Goal: Entertainment & Leisure: Consume media (video, audio)

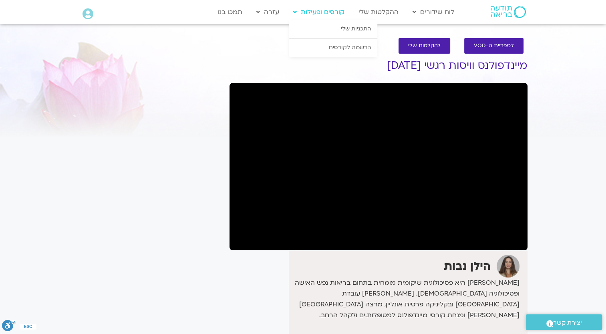
click at [335, 16] on link "קורסים ופעילות" at bounding box center [318, 11] width 59 height 15
click at [352, 34] on link "התכניות שלי" at bounding box center [333, 29] width 88 height 18
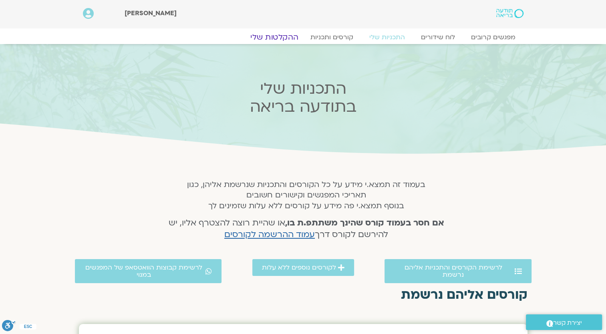
click at [294, 34] on link "ההקלטות שלי" at bounding box center [274, 37] width 67 height 10
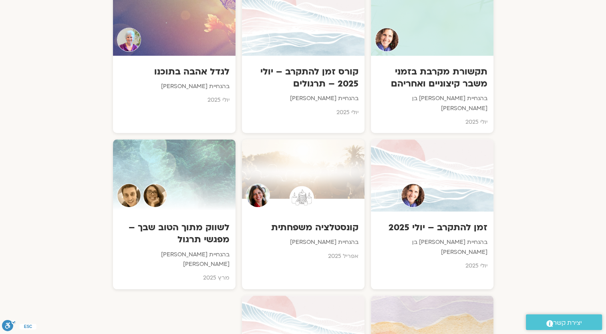
scroll to position [641, 0]
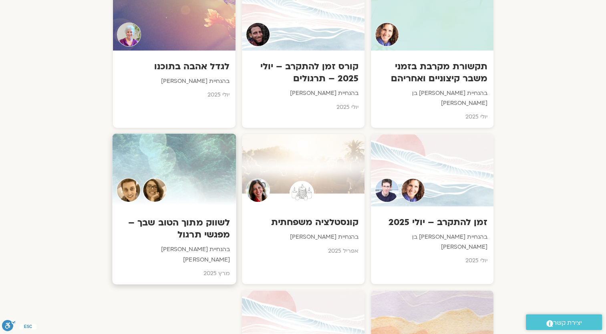
click at [203, 156] on div at bounding box center [174, 169] width 124 height 73
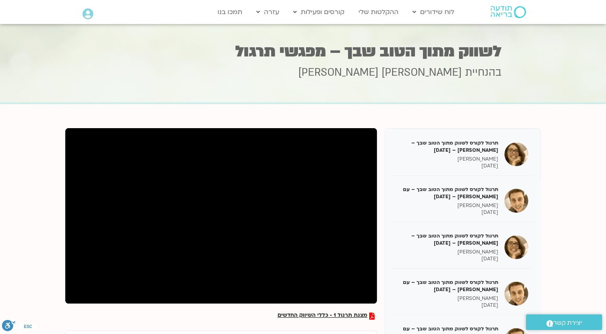
scroll to position [601, 0]
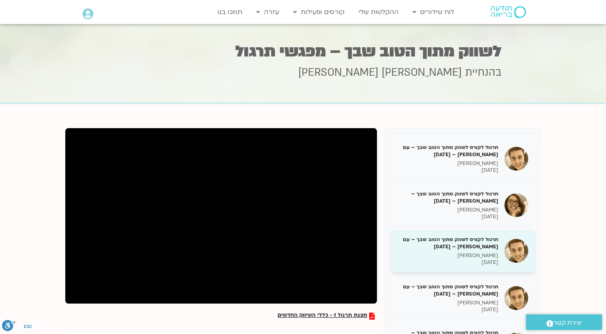
click at [453, 237] on h5 "תרגול לקורס לשווק מתוך הטוב שבך – עם [PERSON_NAME] – [DATE]" at bounding box center [447, 243] width 101 height 14
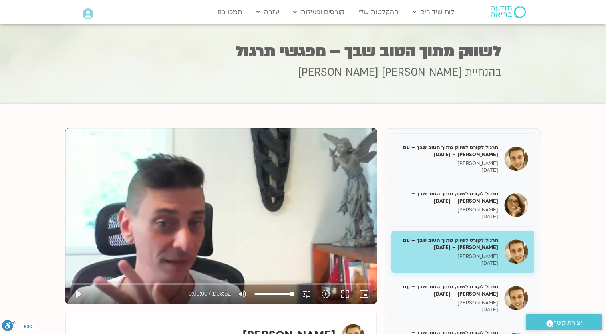
click at [224, 221] on div "Skip Ad play_arrow 0:00:00 / 1:03:52 volume_up Mute tune Resolution Auto 360p s…" at bounding box center [221, 215] width 312 height 175
click at [74, 282] on input "Seek" at bounding box center [221, 283] width 300 height 5
click at [77, 283] on input "Seek" at bounding box center [221, 283] width 300 height 5
click at [348, 294] on button "fullscreen" at bounding box center [344, 293] width 19 height 19
type input "204.86906"
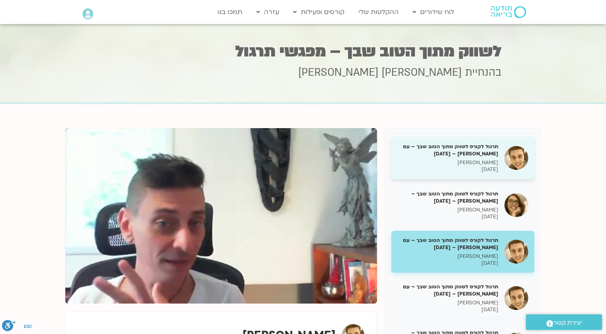
click at [476, 147] on h5 "תרגול לקורס לשווק מתוך הטוב שבך – עם [PERSON_NAME] – [DATE]" at bounding box center [447, 150] width 101 height 14
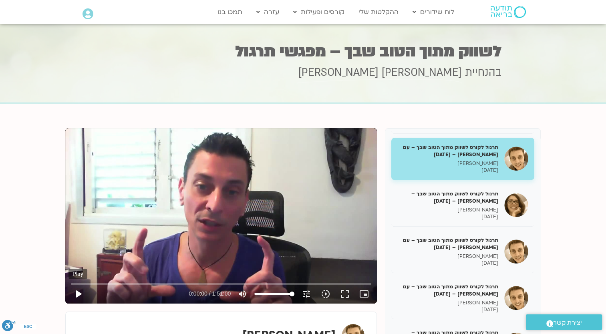
click at [75, 292] on button "play_arrow" at bounding box center [78, 293] width 19 height 19
click at [75, 282] on input "Seek" at bounding box center [221, 283] width 300 height 5
click at [88, 281] on input "Seek" at bounding box center [221, 283] width 300 height 5
click at [107, 283] on input "Seek" at bounding box center [221, 283] width 300 height 5
click at [135, 282] on input "Seek" at bounding box center [221, 283] width 300 height 5
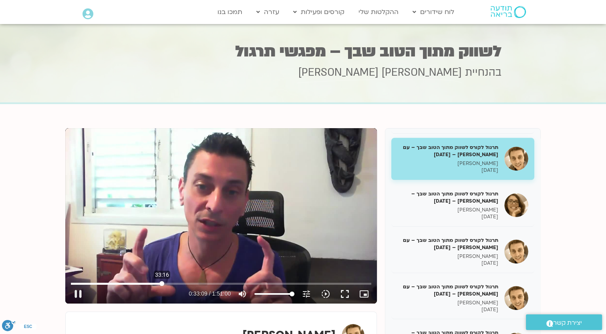
click at [162, 283] on input "Seek" at bounding box center [221, 283] width 300 height 5
click at [192, 282] on input "Seek" at bounding box center [221, 283] width 300 height 5
click at [221, 282] on input "Seek" at bounding box center [221, 283] width 300 height 5
click at [245, 282] on input "Seek" at bounding box center [221, 283] width 300 height 5
click at [268, 283] on input "Seek" at bounding box center [221, 283] width 300 height 5
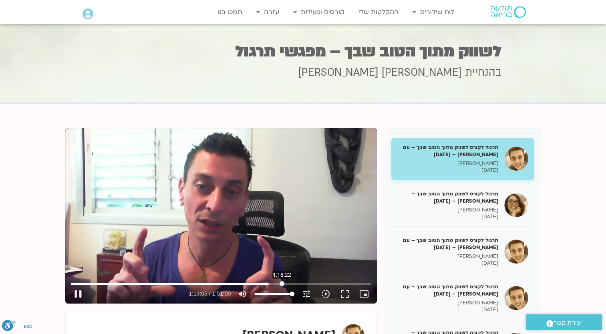
click at [282, 283] on input "Seek" at bounding box center [221, 283] width 300 height 5
click at [308, 284] on input "Seek" at bounding box center [221, 283] width 300 height 5
click at [345, 290] on button "fullscreen" at bounding box center [344, 293] width 19 height 19
type input "5432.09557"
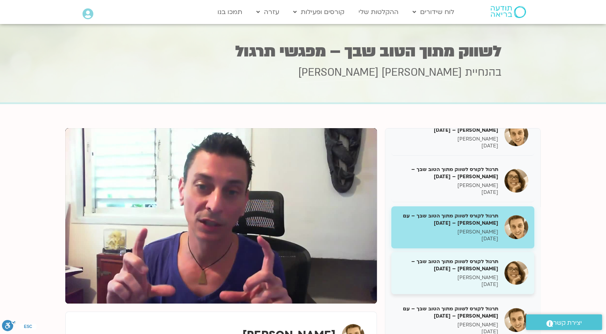
scroll to position [521, 0]
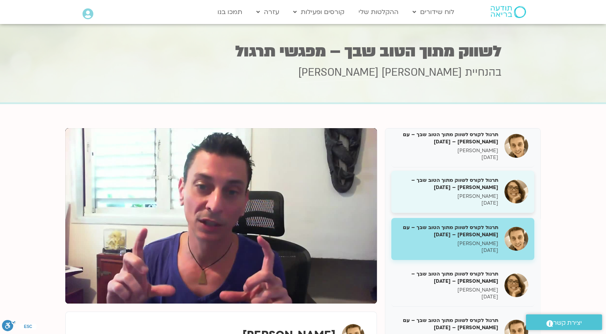
click at [440, 183] on h5 "תרגול לקורס לשווק מתוך הטוב שבך – [PERSON_NAME] – [DATE]" at bounding box center [447, 184] width 101 height 14
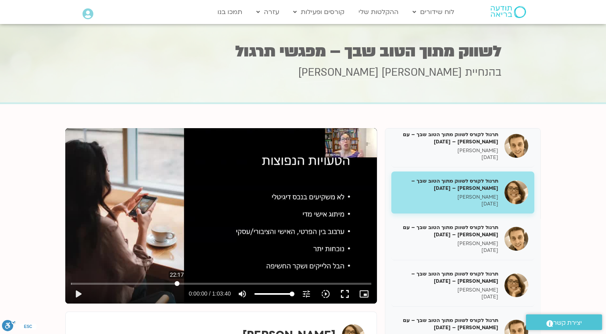
click at [177, 283] on input "Seek" at bounding box center [221, 283] width 300 height 5
click at [236, 284] on input "Seek" at bounding box center [221, 283] width 300 height 5
click at [285, 255] on div "Skip Ad 47:01 play_arrow 0:34:57 / 1:03:40 volume_up Mute tune Resolution Auto …" at bounding box center [221, 215] width 312 height 175
click at [290, 282] on input "Seek" at bounding box center [221, 283] width 300 height 5
type input "2811.805732"
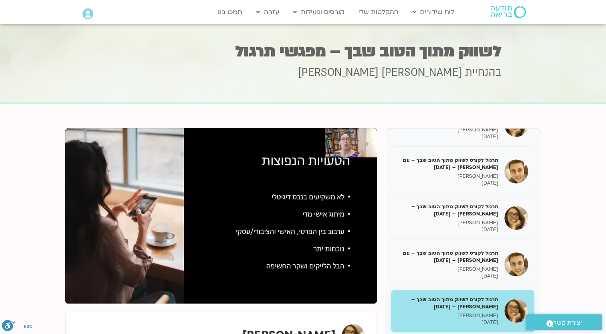
scroll to position [401, 0]
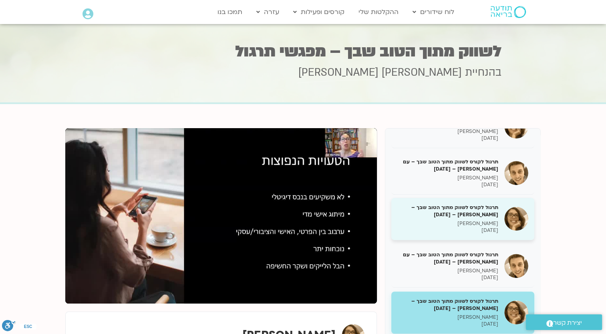
click at [484, 212] on h5 "תרגול לקורס לשווק מתוך הטוב שבך – [PERSON_NAME] – [DATE]" at bounding box center [447, 211] width 101 height 14
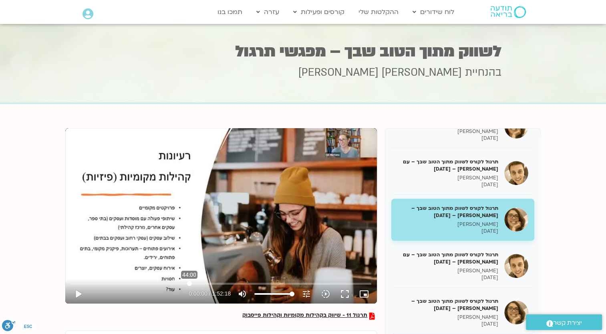
click at [189, 284] on input "Seek" at bounding box center [221, 283] width 300 height 5
type input "2647.295471"
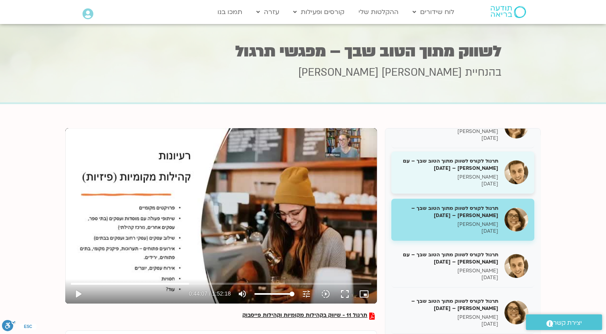
click at [479, 160] on h5 "תרגול לקורס לשווק מתוך הטוב שבך – עם [PERSON_NAME] – [DATE]" at bounding box center [447, 164] width 101 height 14
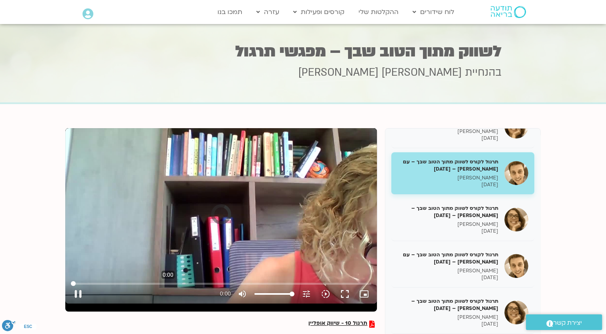
click at [168, 283] on input "Seek" at bounding box center [221, 283] width 300 height 5
click at [167, 282] on input "Seek" at bounding box center [221, 283] width 300 height 5
click at [237, 283] on input "Seek" at bounding box center [221, 283] width 300 height 5
click at [73, 292] on button "play_arrow" at bounding box center [78, 293] width 19 height 19
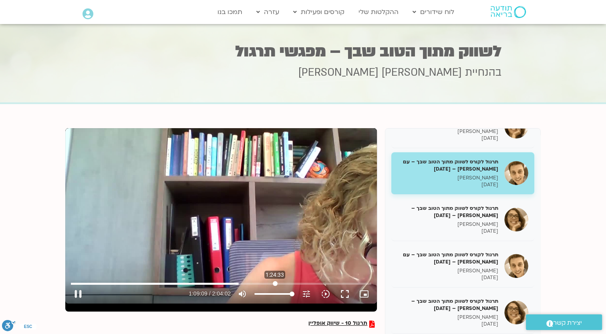
click at [275, 284] on input "Seek" at bounding box center [221, 283] width 300 height 5
click at [291, 283] on input "Seek" at bounding box center [221, 283] width 300 height 5
click at [316, 283] on input "Seek" at bounding box center [221, 283] width 300 height 5
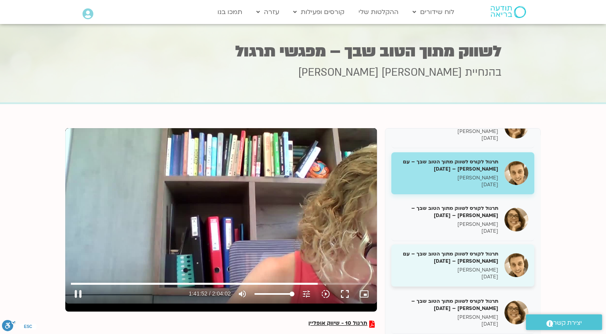
type input "6112.206941"
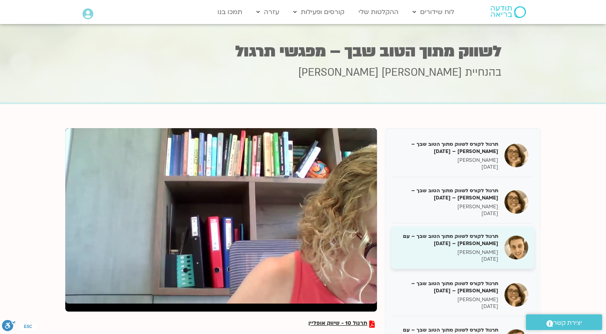
click at [445, 238] on h5 "תרגול לקורס לשווק מתוך הטוב שבך – עם [PERSON_NAME] – [DATE]" at bounding box center [447, 240] width 101 height 14
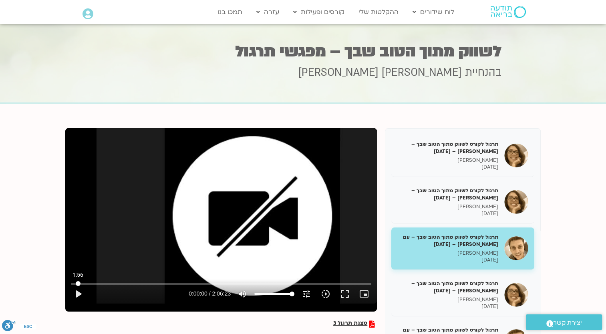
click at [78, 284] on input "Seek" at bounding box center [221, 283] width 300 height 5
click at [94, 281] on input "Seek" at bounding box center [221, 283] width 300 height 5
click at [77, 284] on input "Seek" at bounding box center [221, 283] width 300 height 5
click at [77, 294] on button "play_arrow" at bounding box center [78, 293] width 19 height 19
click at [80, 283] on input "Seek" at bounding box center [221, 283] width 300 height 5
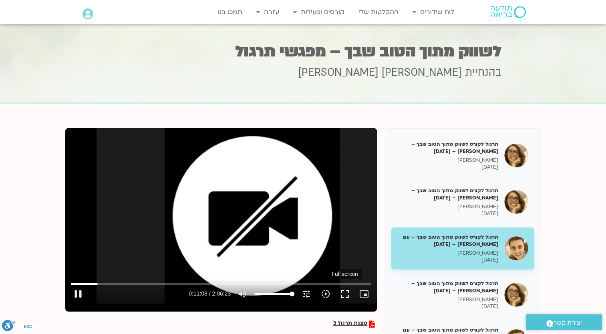
click at [345, 292] on button "fullscreen" at bounding box center [344, 293] width 19 height 19
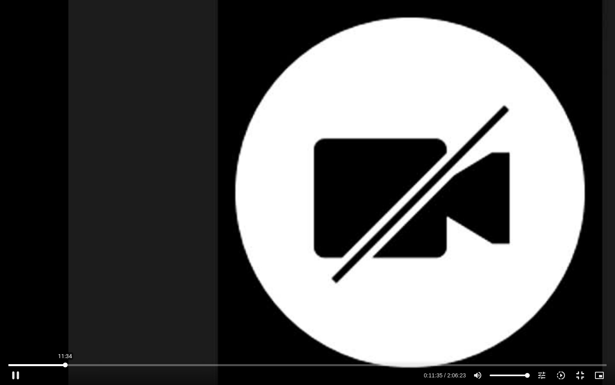
click at [65, 334] on input "Seek" at bounding box center [307, 364] width 598 height 5
click at [601, 322] on div "Skip Ad 28:23 pause 0:17:16 / 2:06:23 volume_up Mute tune Resolution Auto 576p …" at bounding box center [307, 192] width 615 height 385
drag, startPoint x: 565, startPoint y: 384, endPoint x: 544, endPoint y: 370, distance: 25.8
click at [558, 334] on button "slow_motion_video Playback speed 1x 1x" at bounding box center [561, 374] width 19 height 19
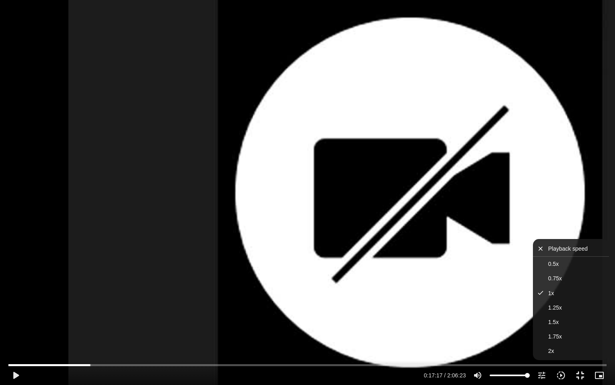
click at [453, 181] on div "Skip Ad 28:23 play_arrow 0:17:17 / 2:06:23 volume_up Mute tune Resolution Auto …" at bounding box center [307, 192] width 615 height 385
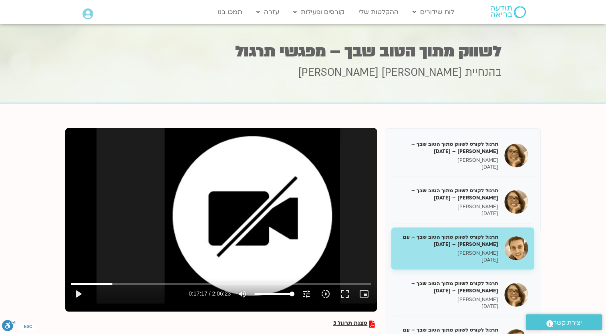
click at [185, 236] on div "Skip Ad 28:23 play_arrow 0:17:17 / 2:06:23 volume_up Mute tune Resolution Auto …" at bounding box center [221, 215] width 312 height 175
click at [122, 283] on input "Seek" at bounding box center [221, 283] width 300 height 5
click at [138, 283] on input "Seek" at bounding box center [221, 283] width 300 height 5
click at [156, 284] on input "Seek" at bounding box center [221, 283] width 300 height 5
click at [175, 284] on input "Seek" at bounding box center [221, 283] width 300 height 5
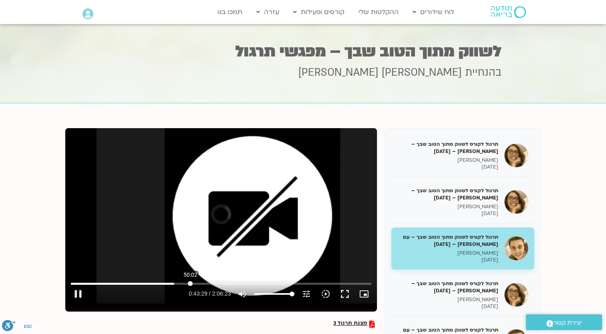
click at [190, 283] on input "Seek" at bounding box center [221, 283] width 300 height 5
click at [210, 283] on input "Seek" at bounding box center [221, 283] width 300 height 5
type input "3541.114658"
